Goal: Information Seeking & Learning: Learn about a topic

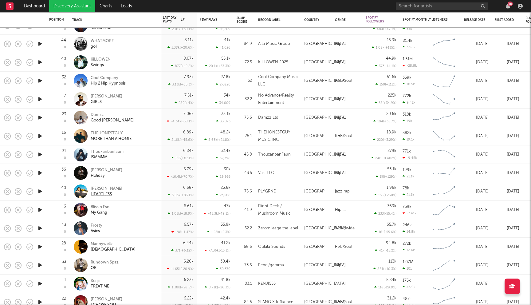
click at [100, 189] on div "[PERSON_NAME]" at bounding box center [107, 189] width 32 height 6
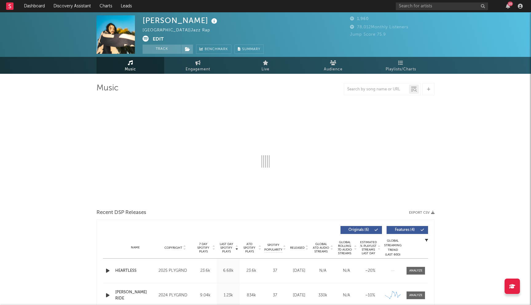
select select "6m"
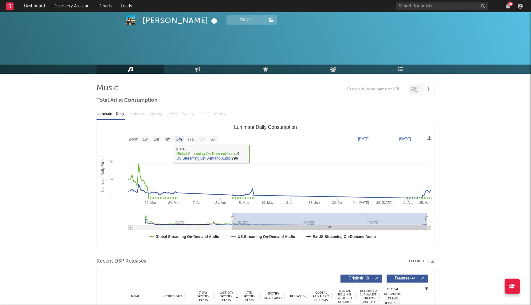
scroll to position [122, 0]
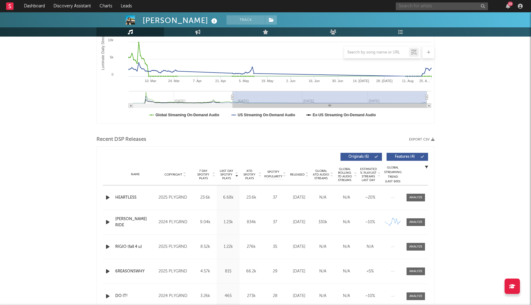
click at [418, 8] on input "text" at bounding box center [442, 6] width 92 height 8
type input "t"
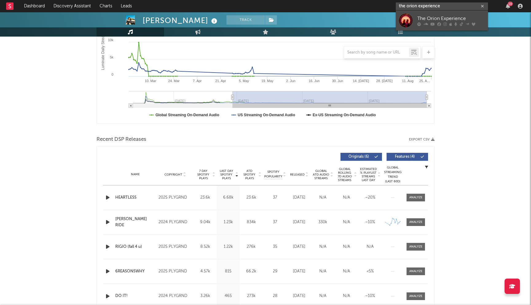
type input "the orion experience"
click at [433, 21] on div "The Orion Experience" at bounding box center [451, 18] width 68 height 7
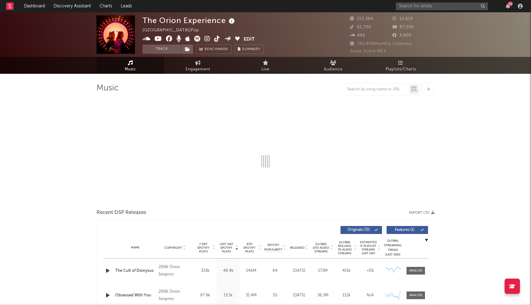
select select "6m"
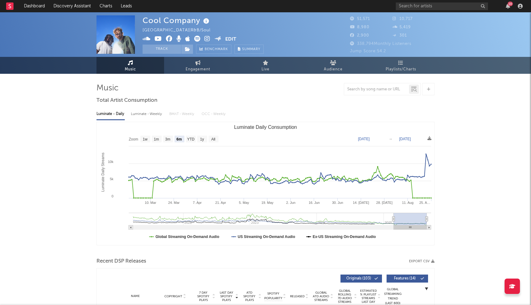
select select "6m"
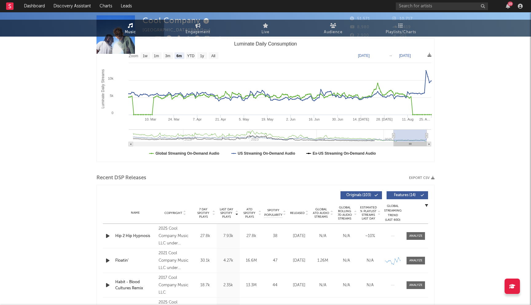
scroll to position [219, 0]
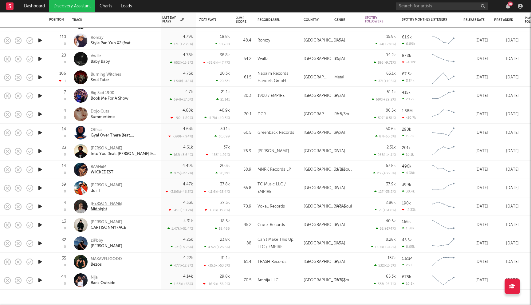
click at [105, 203] on div "Will Eason" at bounding box center [107, 204] width 32 height 6
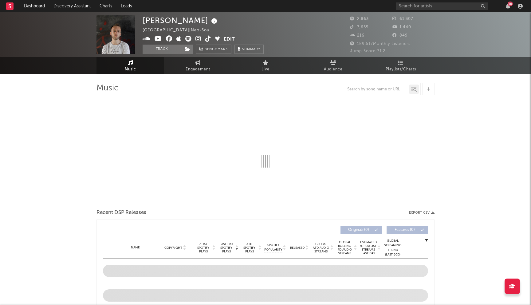
select select "6m"
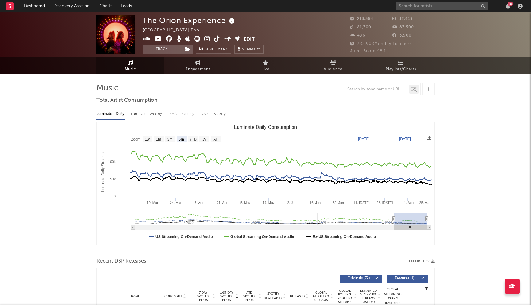
select select "6m"
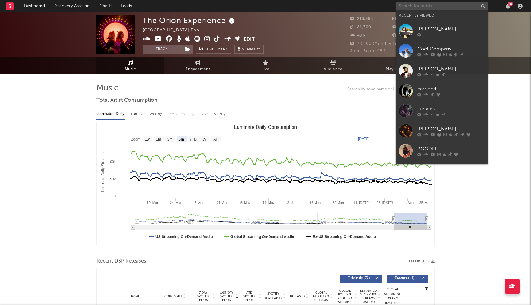
click at [408, 8] on input "text" at bounding box center [442, 6] width 92 height 8
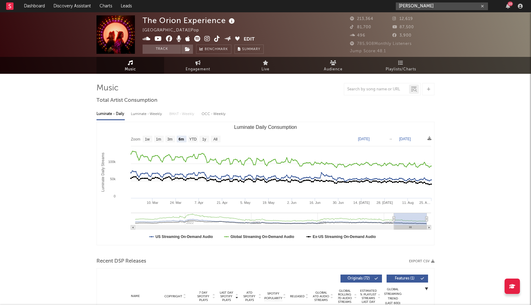
type input "hector vega"
click at [205, 40] on icon at bounding box center [207, 39] width 6 height 6
select select "6m"
click at [426, 4] on input "hector vega" at bounding box center [442, 6] width 92 height 8
click at [411, 6] on input "hector vega" at bounding box center [442, 6] width 92 height 8
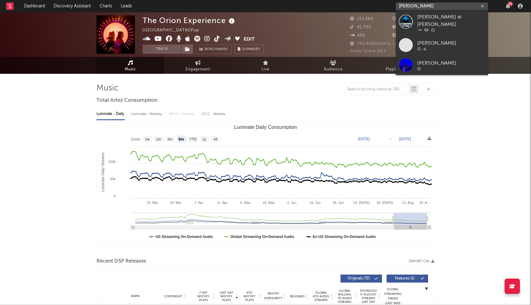
click at [411, 6] on input "hector vega" at bounding box center [442, 6] width 92 height 8
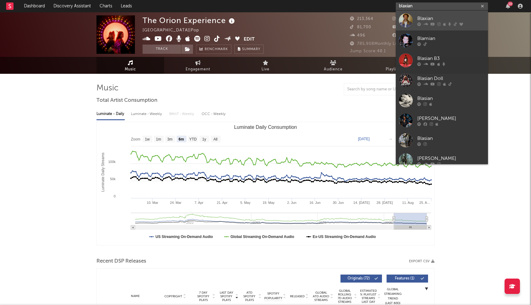
type input "blaxian"
click at [425, 18] on div "Blaxian" at bounding box center [451, 18] width 68 height 7
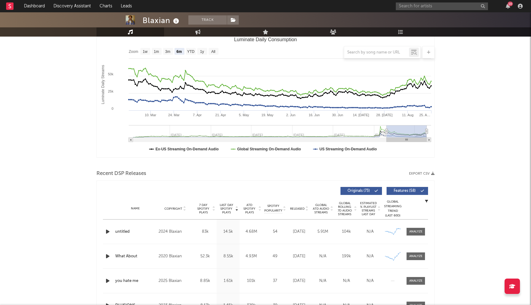
scroll to position [86, 0]
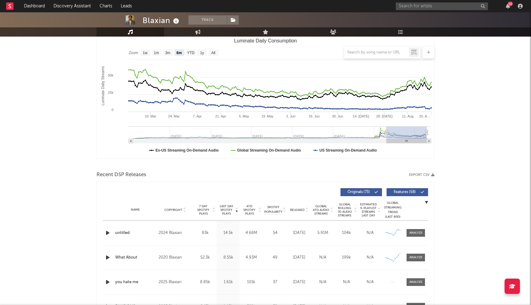
click at [190, 53] on div at bounding box center [265, 52] width 338 height 12
click at [192, 53] on div at bounding box center [265, 52] width 338 height 12
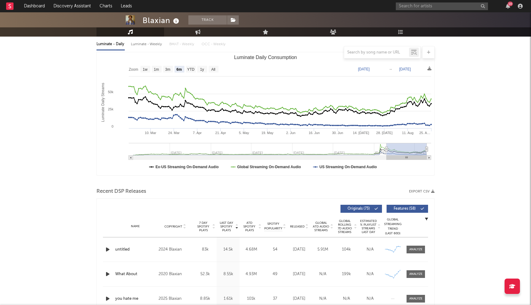
scroll to position [55, 0]
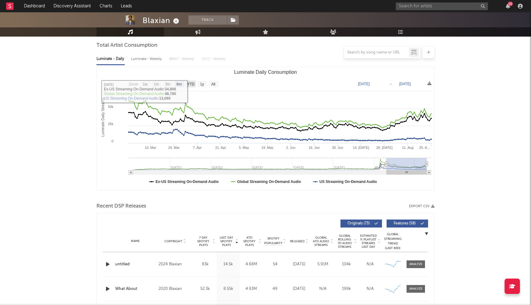
click at [191, 82] on text "YTD" at bounding box center [190, 84] width 7 height 4
select select "YTD"
type input "[DATE]"
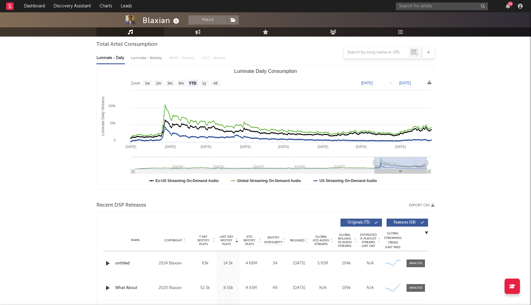
scroll to position [54, 0]
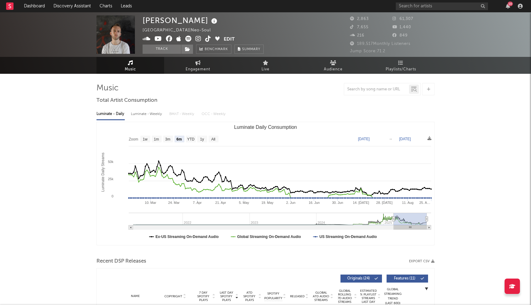
select select "6m"
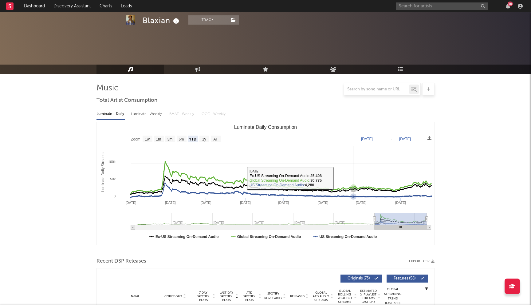
select select "YTD"
